Goal: Find specific page/section: Find specific page/section

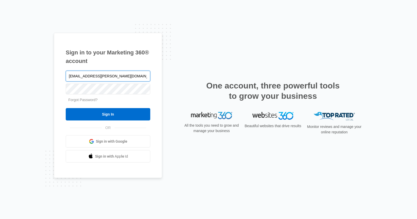
type input "[EMAIL_ADDRESS][PERSON_NAME][DOMAIN_NAME]"
click at [66, 108] on input "Sign In" at bounding box center [108, 114] width 85 height 12
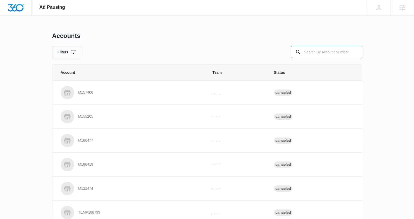
click at [320, 51] on input "text" at bounding box center [326, 52] width 71 height 12
type input "M321836"
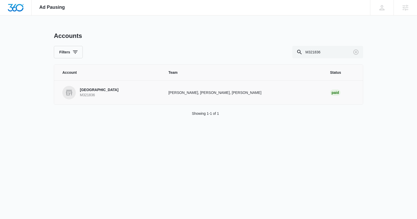
click at [101, 92] on p "[GEOGRAPHIC_DATA]" at bounding box center [99, 89] width 39 height 5
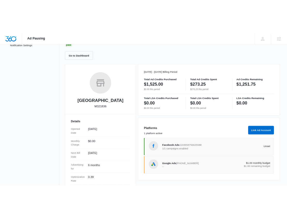
scroll to position [65, 0]
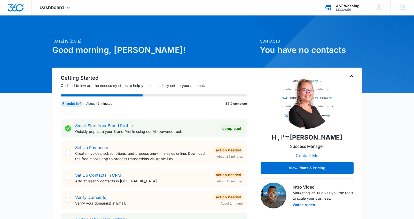
click at [344, 7] on div "A&T Washing" at bounding box center [347, 6] width 23 height 4
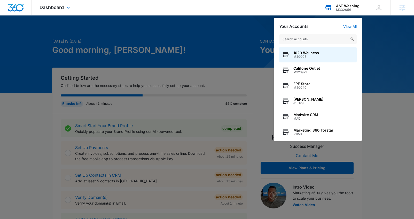
click at [340, 40] on input "text" at bounding box center [317, 39] width 77 height 10
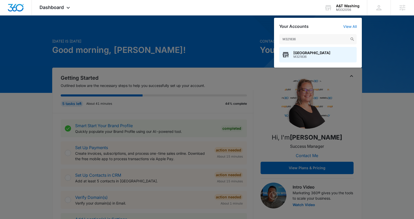
type input "M321836"
click at [333, 52] on div "Kiba - Grand Junction M321836" at bounding box center [317, 54] width 77 height 15
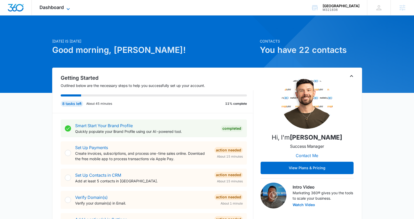
click at [71, 9] on icon at bounding box center [68, 9] width 6 height 6
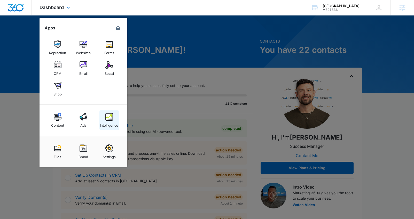
click at [116, 119] on link "Intelligence" at bounding box center [109, 120] width 20 height 20
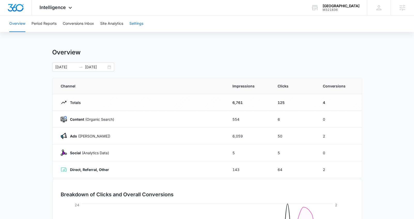
click at [135, 28] on button "Settings" at bounding box center [136, 23] width 14 height 17
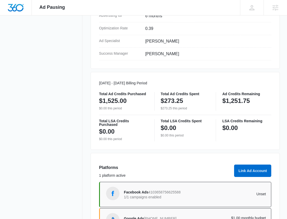
scroll to position [233, 0]
